Goal: Task Accomplishment & Management: Manage account settings

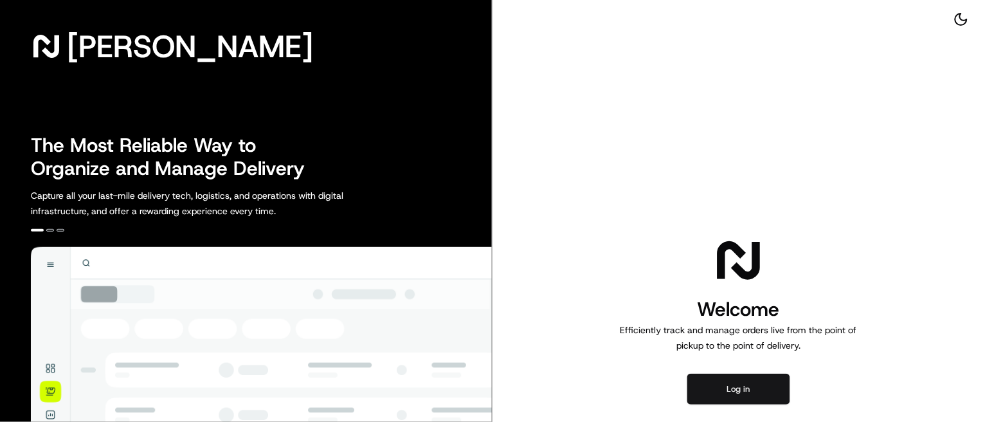
click at [745, 386] on button "Log in" at bounding box center [738, 389] width 103 height 31
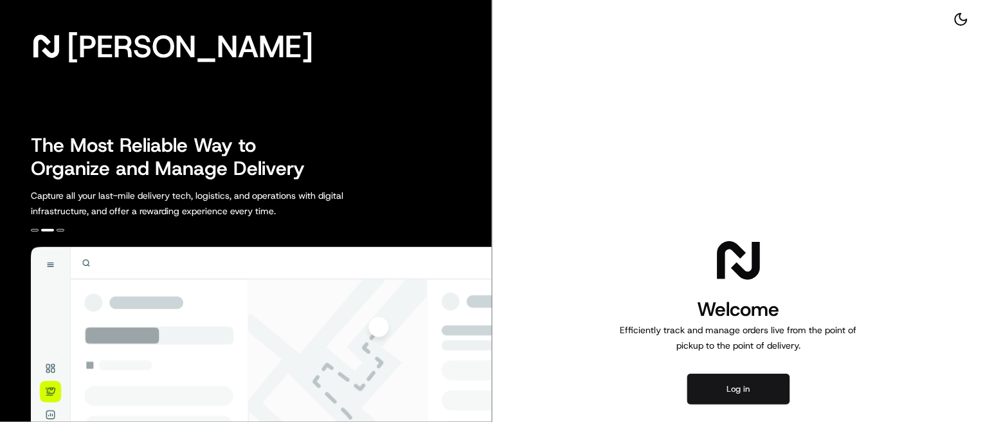
click at [745, 386] on button "Log in" at bounding box center [738, 389] width 103 height 31
